Goal: Navigation & Orientation: Find specific page/section

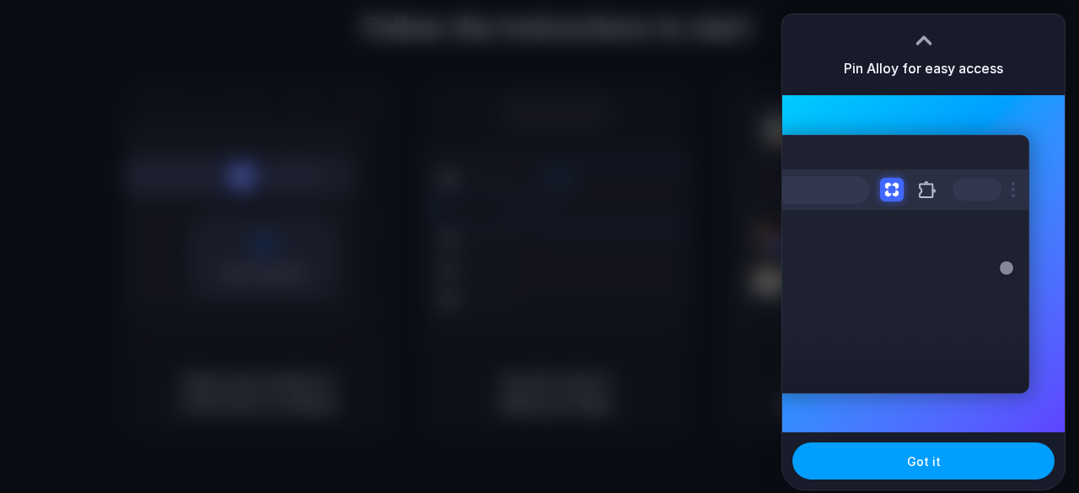
drag, startPoint x: 938, startPoint y: 467, endPoint x: 936, endPoint y: 450, distance: 16.9
click at [936, 467] on span "Got it" at bounding box center [924, 462] width 34 height 18
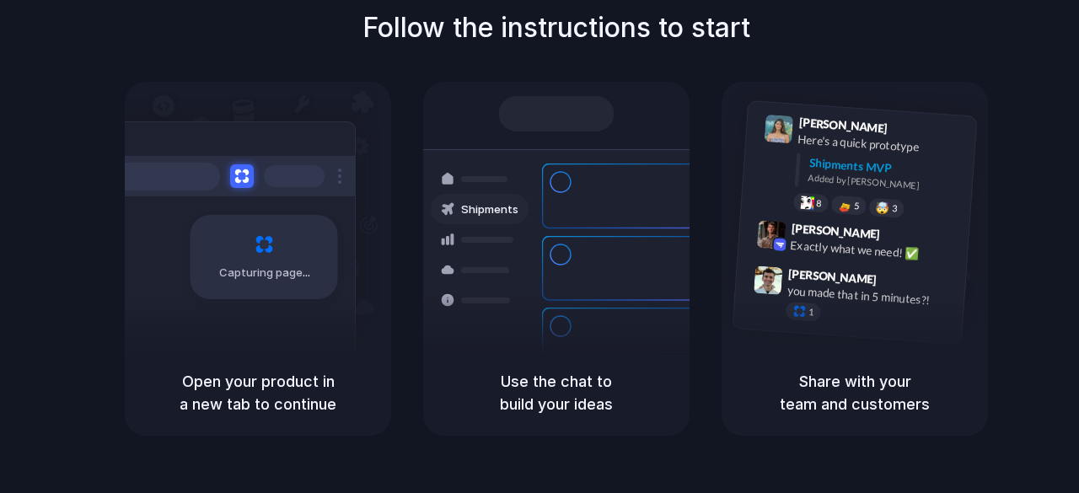
click at [977, 280] on div "[PERSON_NAME] 9:41 AM Here's a quick prototype Shipments MVP Added by [PERSON_N…" at bounding box center [855, 216] width 266 height 268
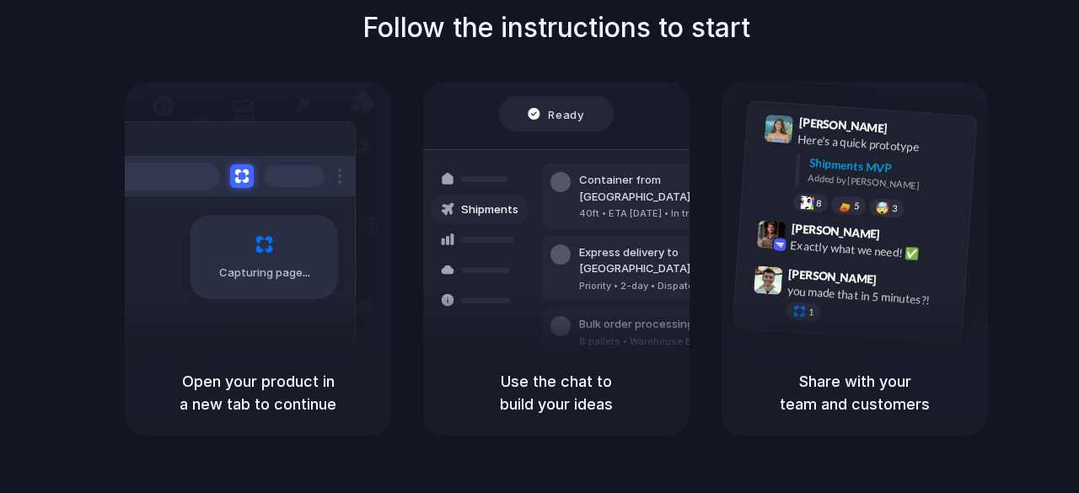
click at [271, 217] on div "Capturing page" at bounding box center [265, 257] width 148 height 84
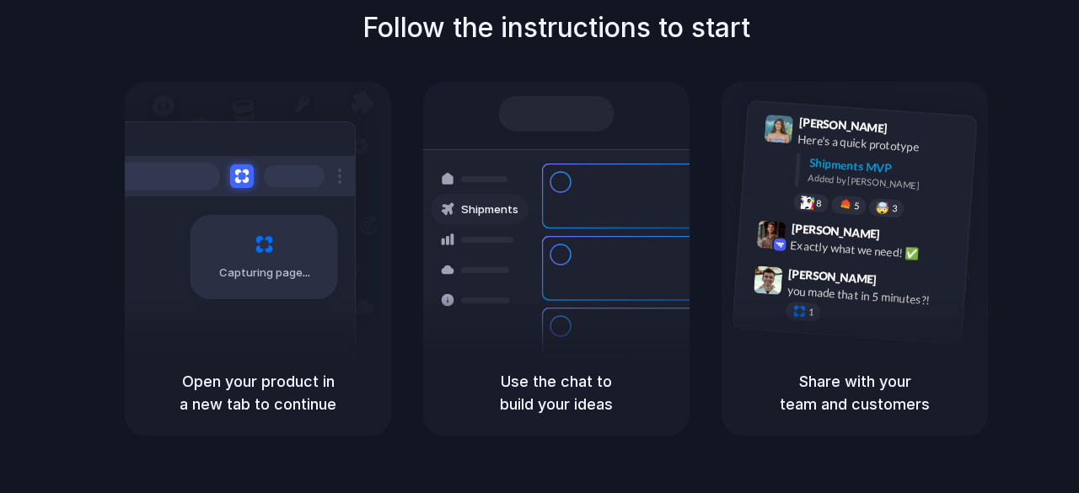
click at [540, 247] on div at bounding box center [540, 247] width 0 height 0
